Goal: Task Accomplishment & Management: Manage account settings

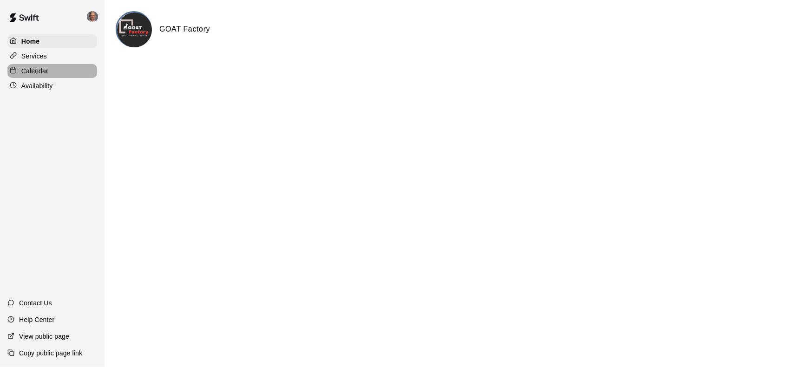
click at [46, 70] on p "Calendar" at bounding box center [34, 70] width 27 height 9
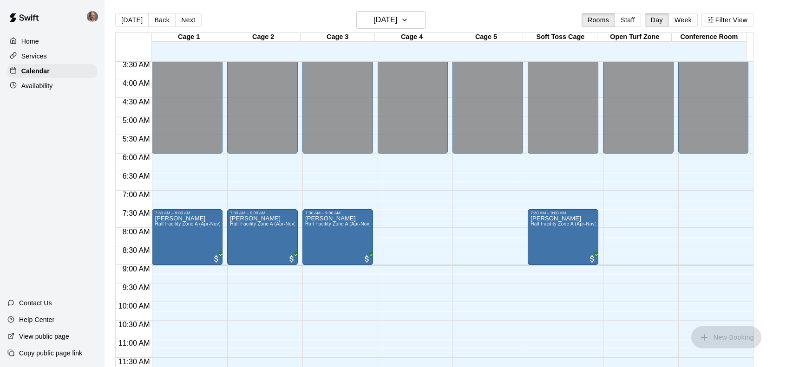
scroll to position [134, 0]
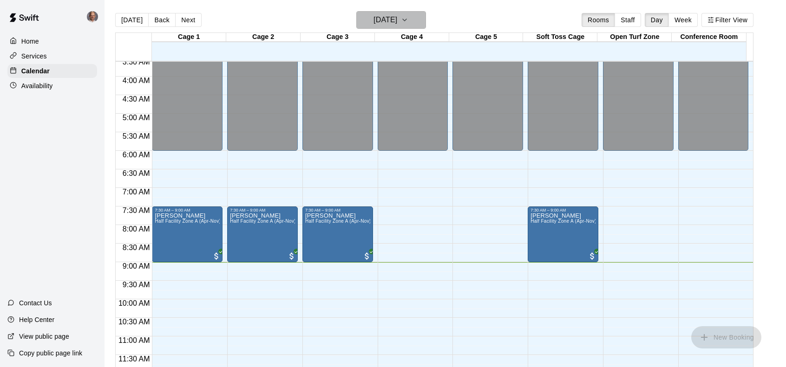
click at [408, 17] on icon "button" at bounding box center [404, 19] width 7 height 11
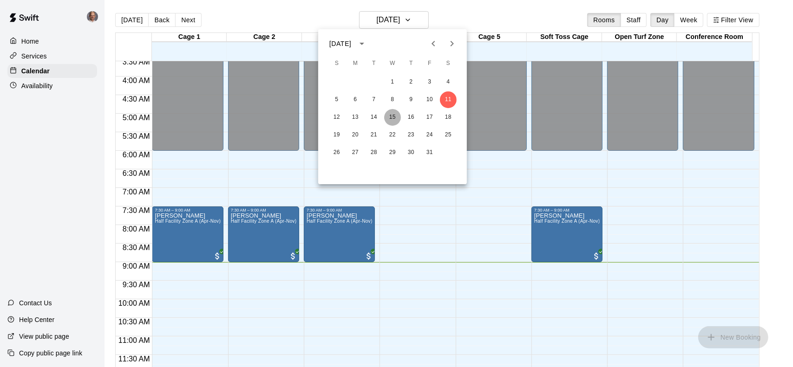
click at [394, 117] on button "15" at bounding box center [392, 117] width 17 height 17
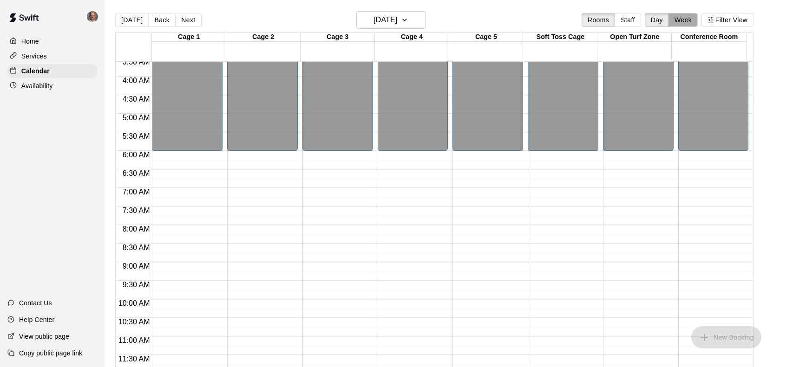
click at [687, 20] on button "Week" at bounding box center [682, 20] width 29 height 14
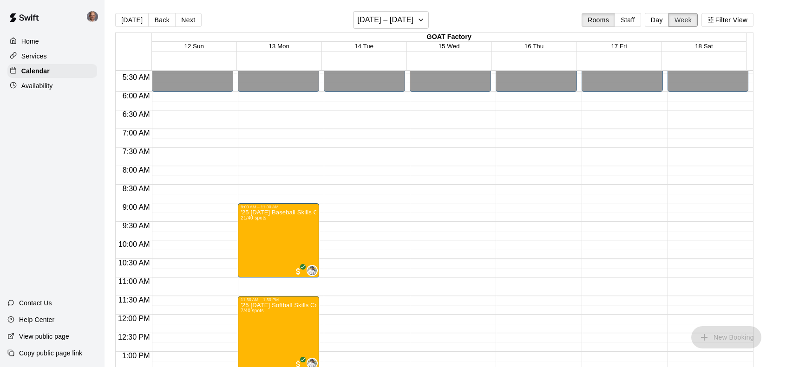
scroll to position [203, 0]
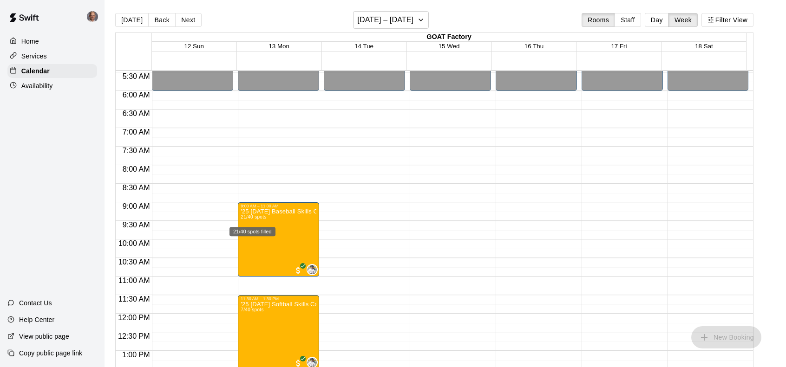
click at [249, 219] on span "21/40 spots" at bounding box center [254, 217] width 26 height 5
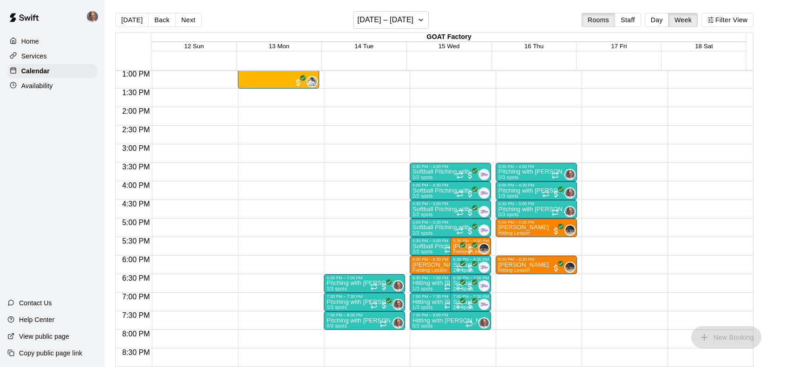
scroll to position [483, 0]
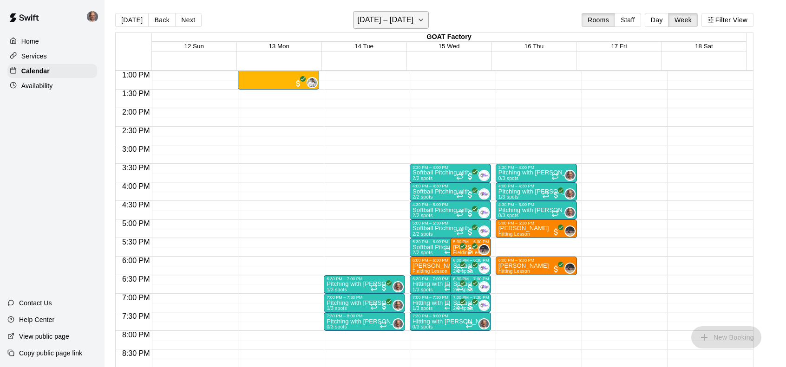
click at [422, 20] on icon "button" at bounding box center [421, 20] width 4 height 2
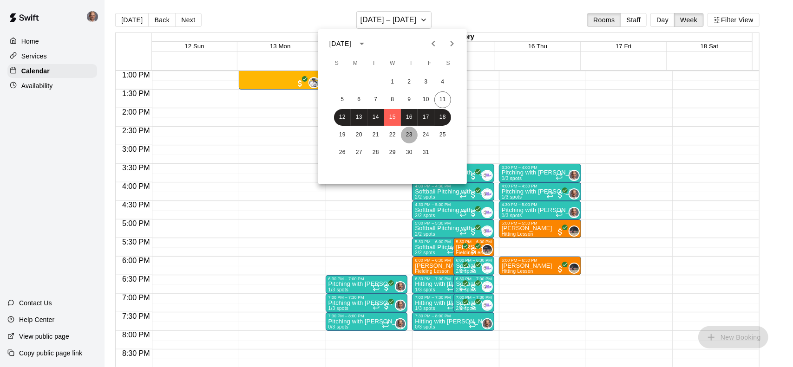
click at [410, 133] on button "23" at bounding box center [409, 135] width 17 height 17
